Goal: Information Seeking & Learning: Learn about a topic

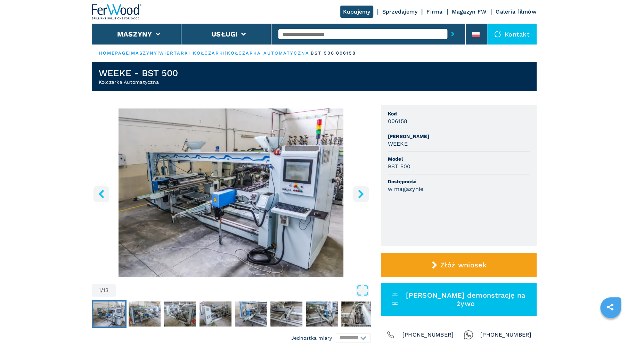
scroll to position [33, 0]
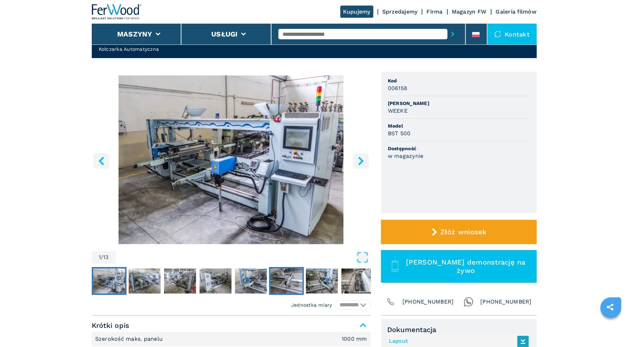
click at [287, 280] on img "Go to Slide 6" at bounding box center [287, 281] width 32 height 25
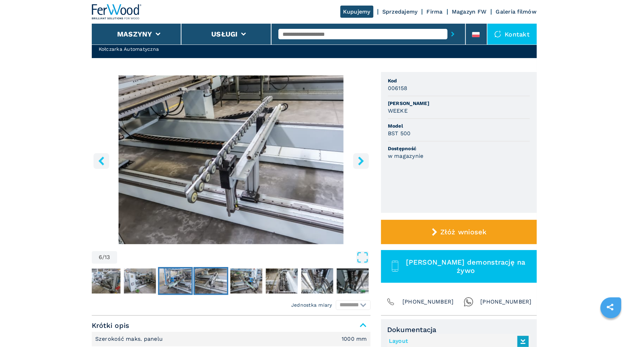
click at [179, 288] on img "Go to Slide 5" at bounding box center [175, 281] width 32 height 25
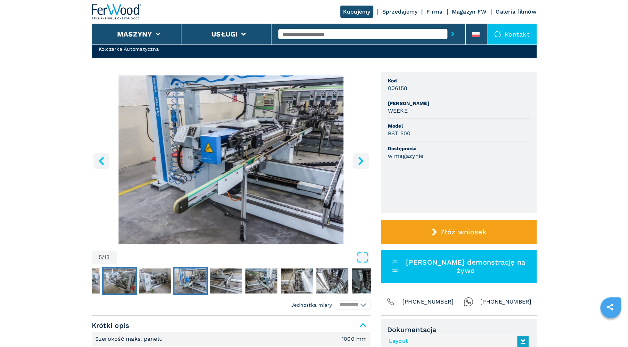
click at [125, 282] on img "Go to Slide 3" at bounding box center [120, 281] width 32 height 25
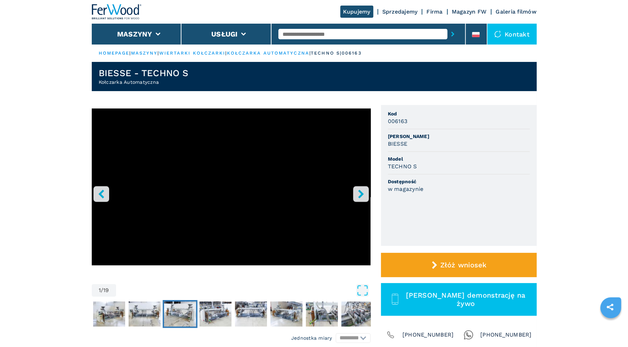
click at [179, 315] on img "Go to Slide 4" at bounding box center [180, 314] width 32 height 25
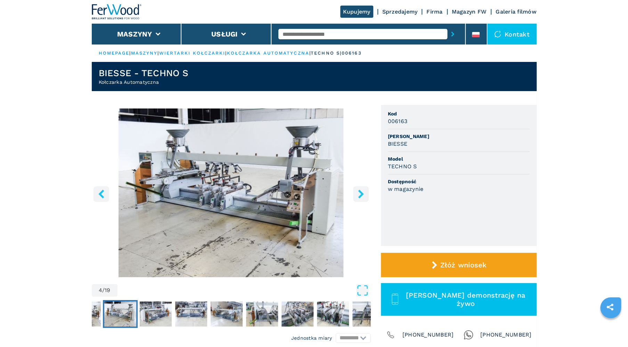
click at [216, 207] on img "Go to Slide 4" at bounding box center [231, 193] width 279 height 169
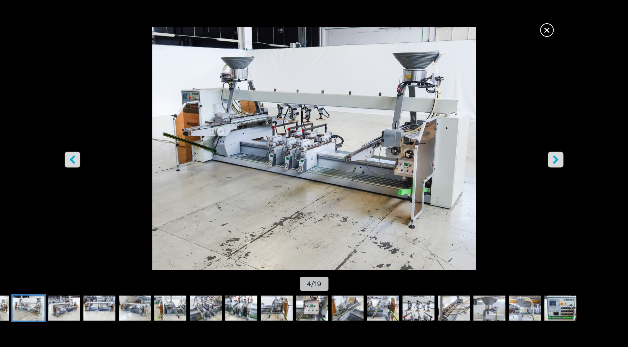
click at [216, 206] on div "Go to Slide 4" at bounding box center [314, 148] width 628 height 243
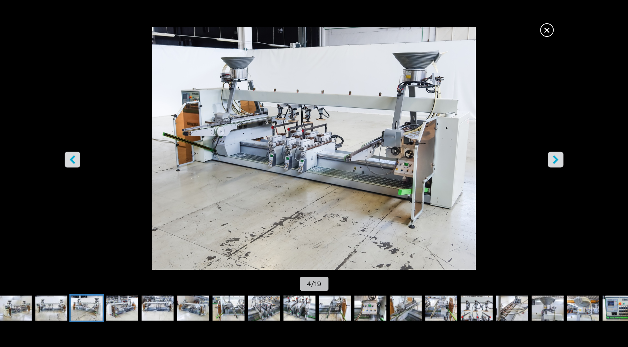
click at [70, 163] on icon "left-button" at bounding box center [72, 159] width 9 height 9
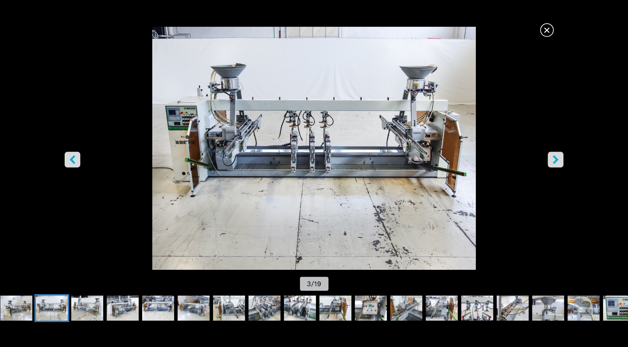
click at [74, 163] on icon "left-button" at bounding box center [73, 159] width 6 height 9
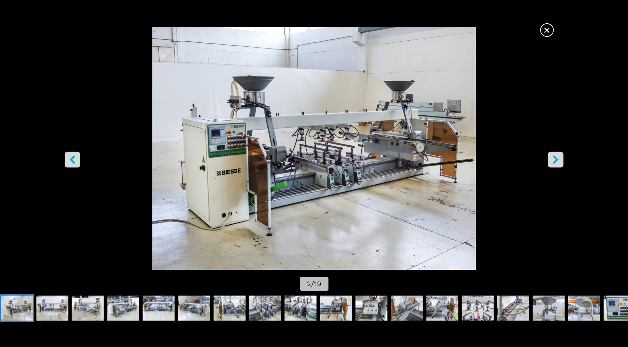
click at [549, 34] on span "×" at bounding box center [547, 29] width 12 height 12
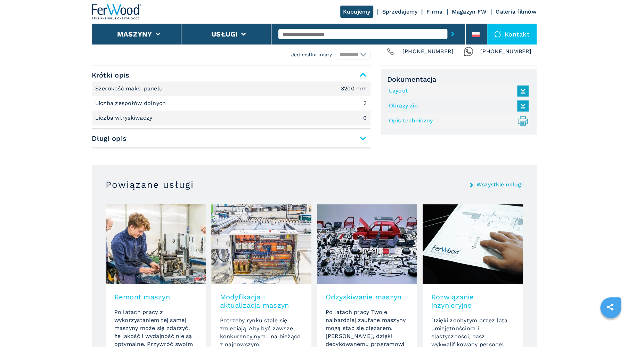
scroll to position [250, 0]
